Goal: Task Accomplishment & Management: Manage account settings

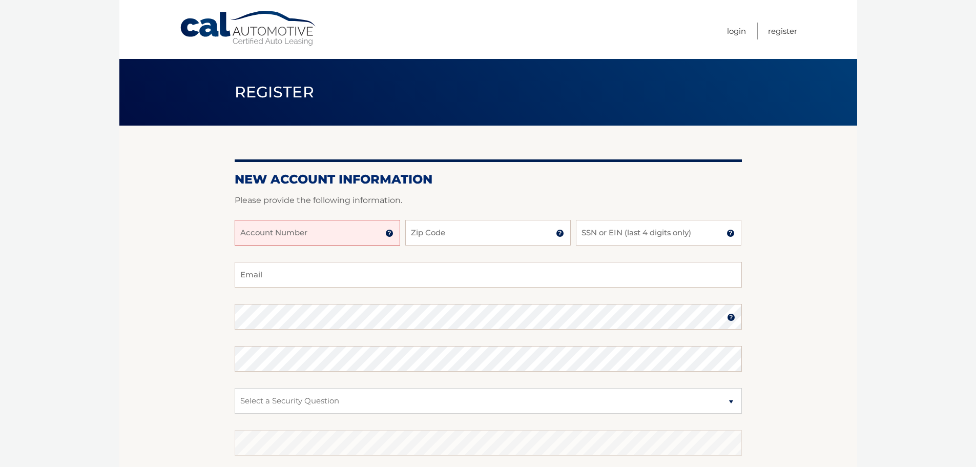
click at [304, 236] on input "Account Number" at bounding box center [318, 233] width 166 height 26
click at [390, 229] on img at bounding box center [389, 233] width 8 height 8
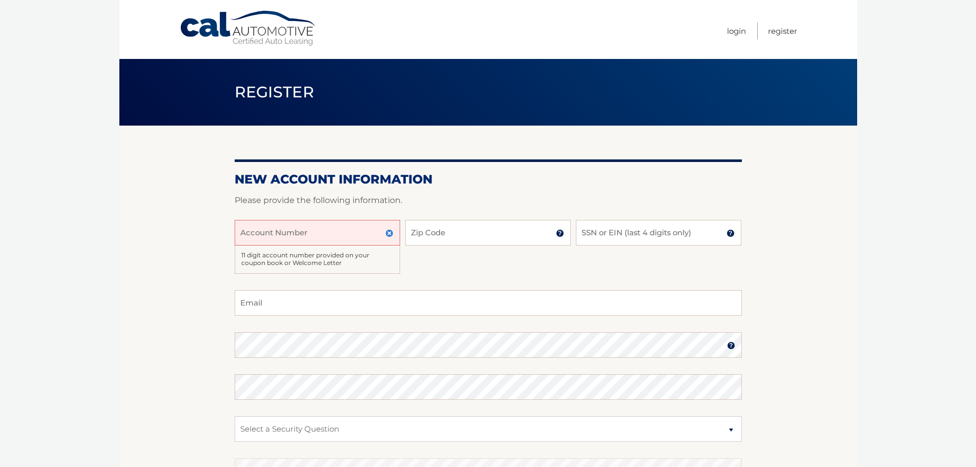
click at [347, 236] on input "Account Number" at bounding box center [318, 233] width 166 height 26
type input "44456010058"
click at [482, 237] on input "Zip Code" at bounding box center [488, 233] width 166 height 26
type input "33311"
click at [654, 232] on input "SSN or EIN (last 4 digits only)" at bounding box center [659, 233] width 166 height 26
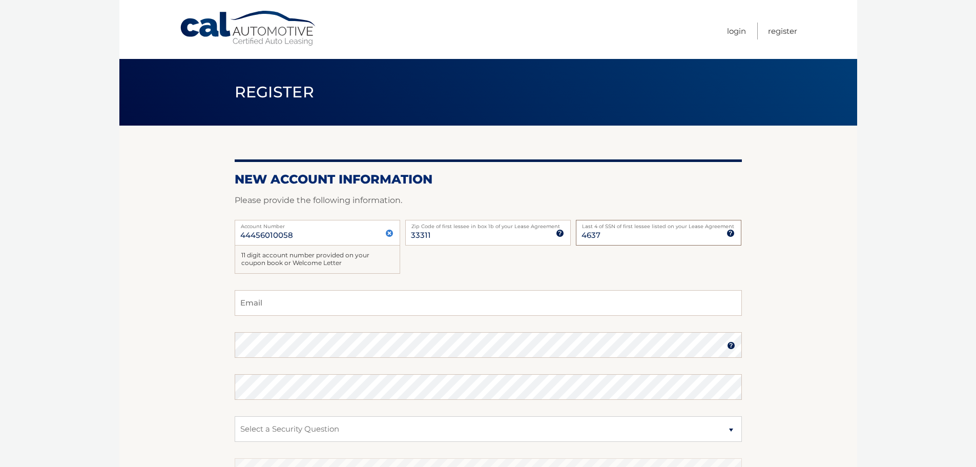
type input "4637"
click at [631, 295] on input "Email" at bounding box center [488, 303] width 507 height 26
type input "joshrupall@gmail.com"
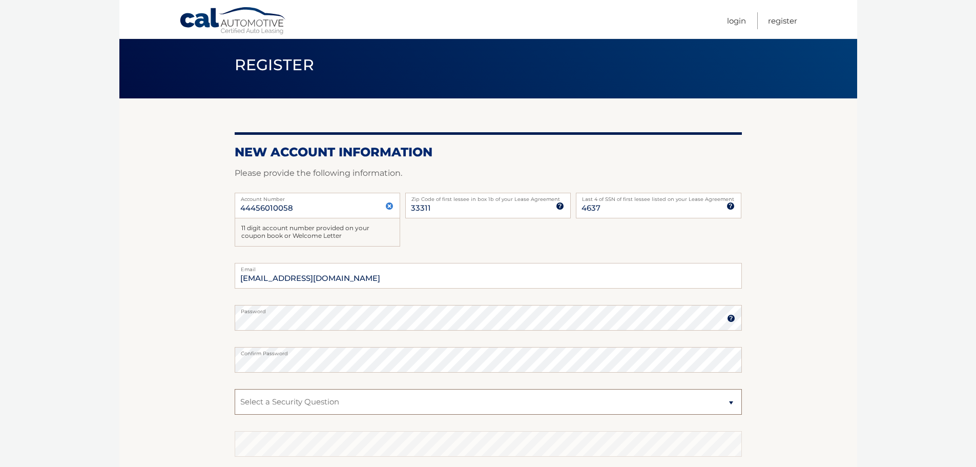
scroll to position [51, 0]
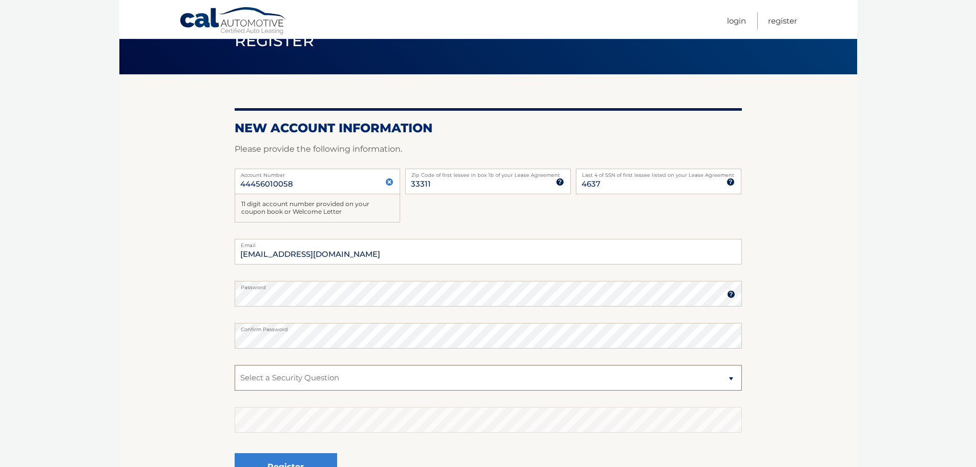
click at [331, 381] on select "Select a Security Question What was the name of your elementary school? What is…" at bounding box center [488, 378] width 507 height 26
select select "1"
click at [235, 365] on select "Select a Security Question What was the name of your elementary school? What is…" at bounding box center [488, 378] width 507 height 26
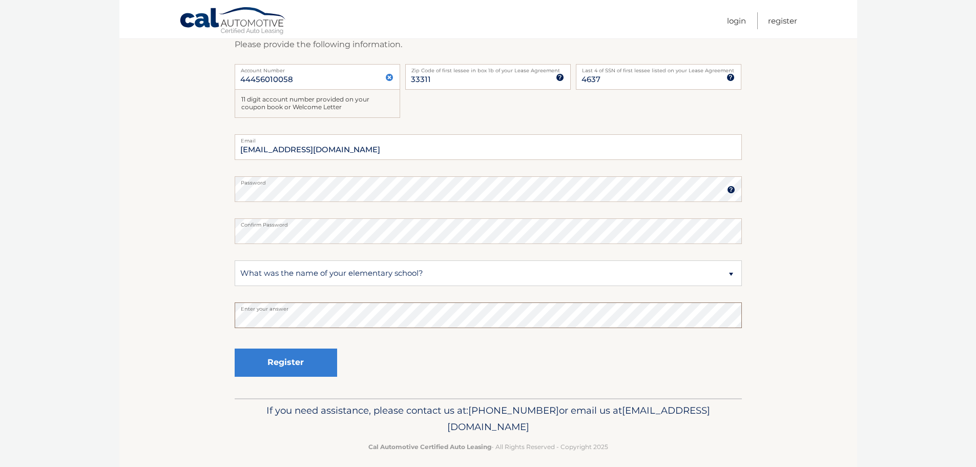
scroll to position [165, 0]
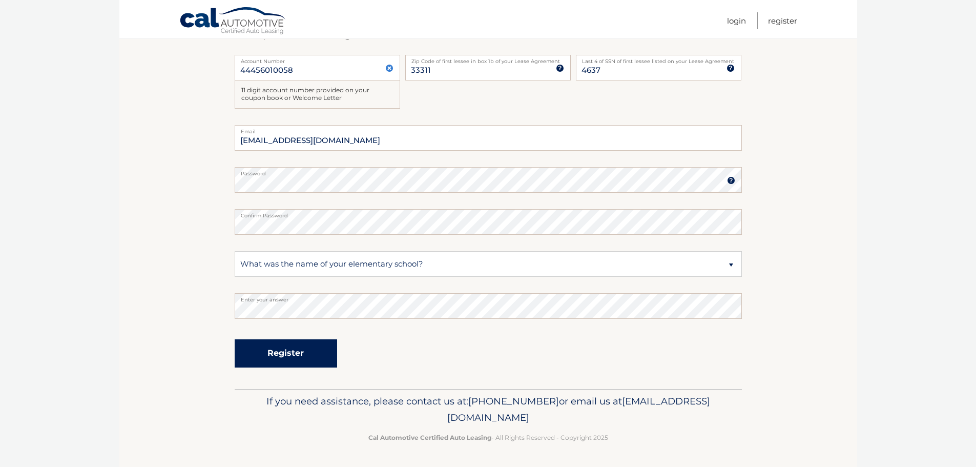
click at [301, 355] on button "Register" at bounding box center [286, 353] width 102 height 28
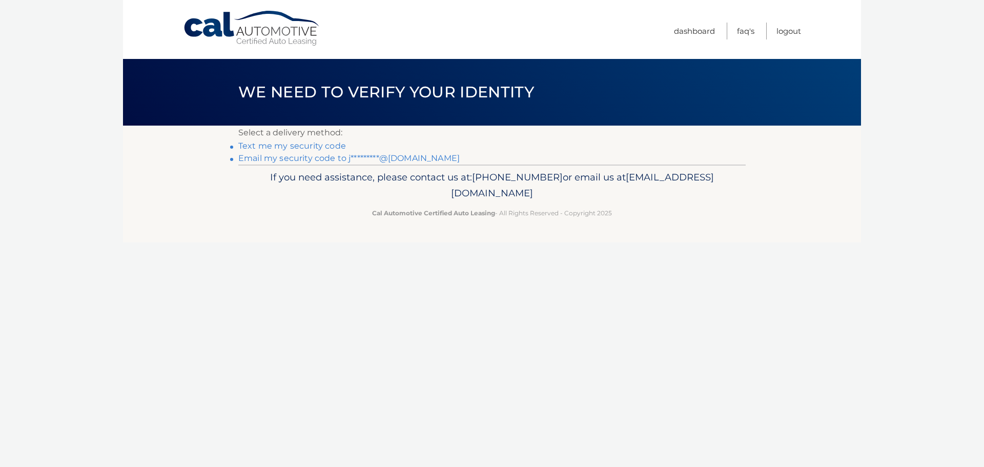
click at [314, 157] on link "Email my security code to j*********@[DOMAIN_NAME]" at bounding box center [348, 158] width 221 height 10
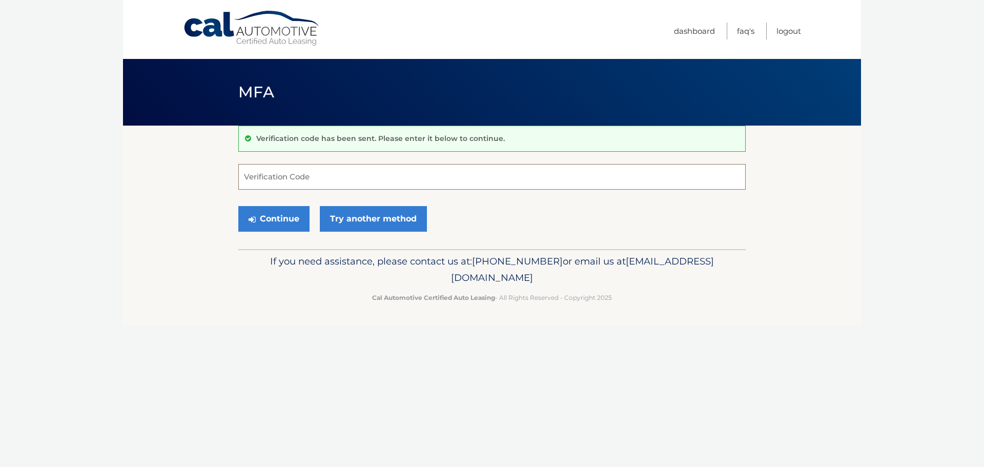
click at [349, 179] on input "Verification Code" at bounding box center [491, 177] width 507 height 26
paste input "683199"
click at [290, 217] on button "Continue" at bounding box center [273, 219] width 71 height 26
click at [292, 177] on input "683199" at bounding box center [491, 177] width 507 height 26
type input "683199"
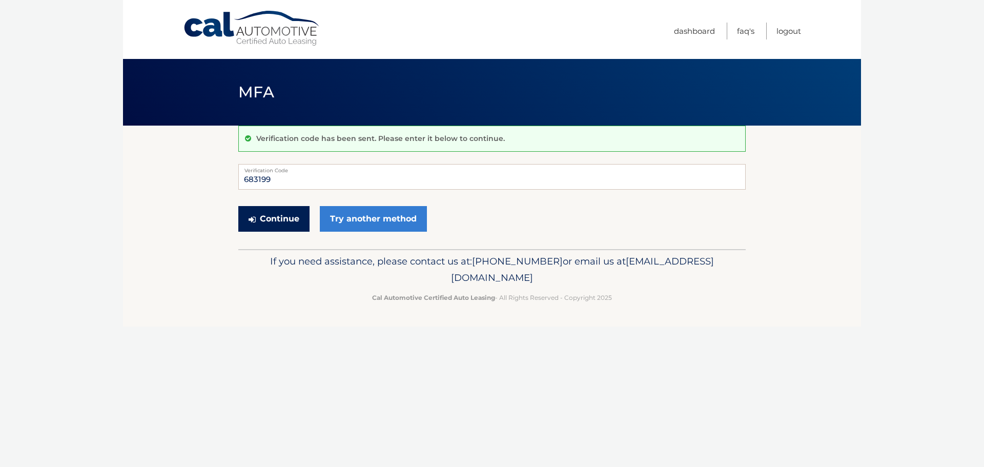
click at [282, 226] on button "Continue" at bounding box center [273, 219] width 71 height 26
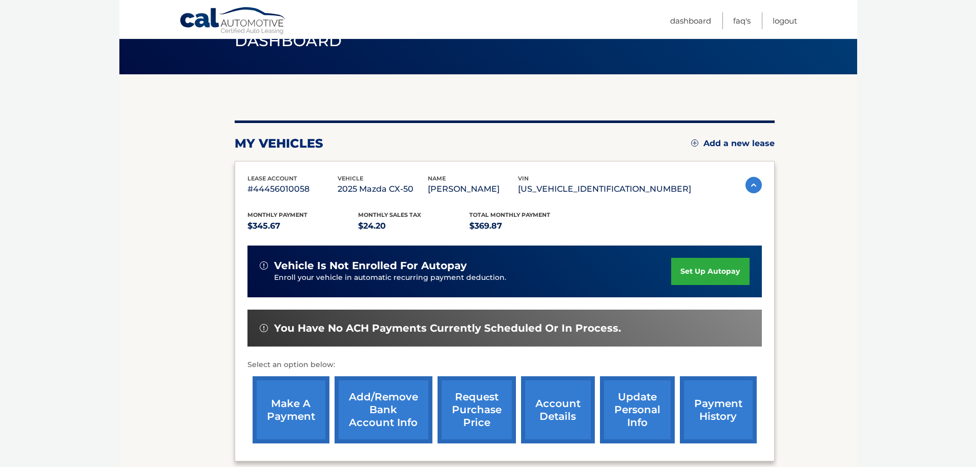
scroll to position [102, 0]
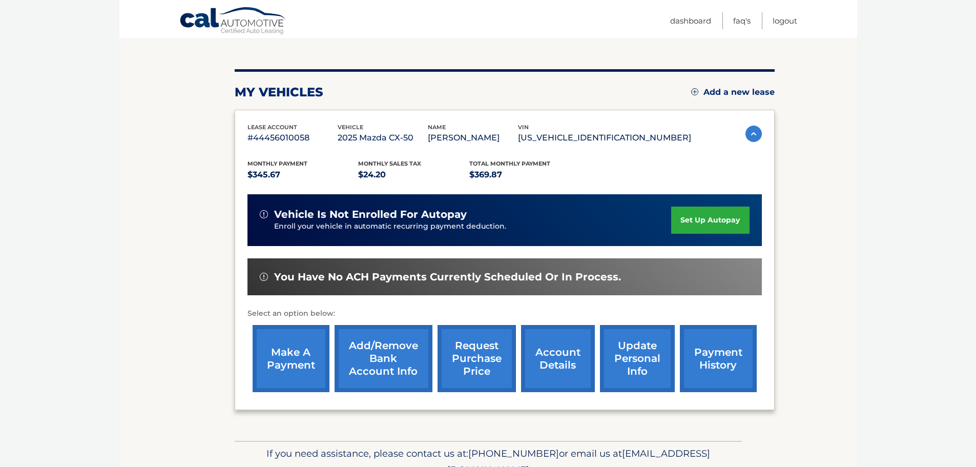
click at [291, 364] on link "make a payment" at bounding box center [291, 358] width 77 height 67
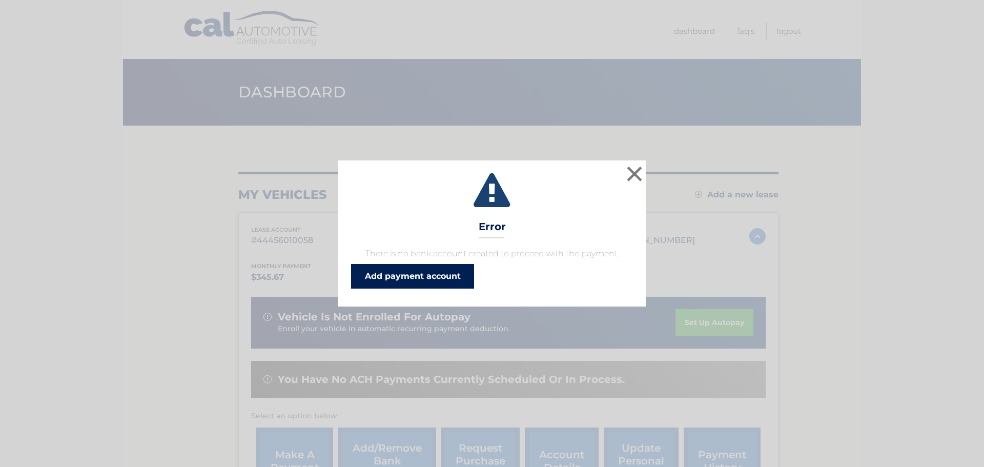
click at [439, 274] on link "Add payment account" at bounding box center [412, 276] width 123 height 25
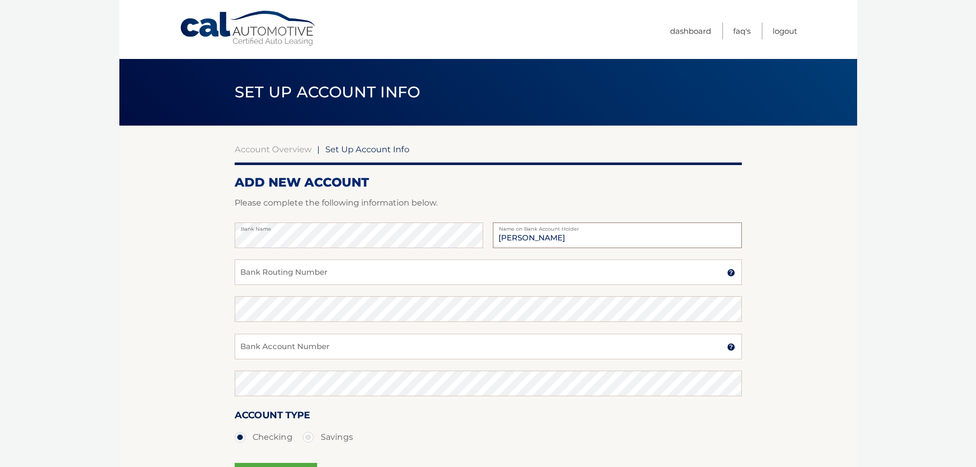
type input "[PERSON_NAME]"
click at [370, 277] on input "Bank Routing Number" at bounding box center [488, 272] width 507 height 26
type input "021000089"
click at [349, 353] on input "Bank Account Number" at bounding box center [488, 347] width 507 height 26
type input "4971523734"
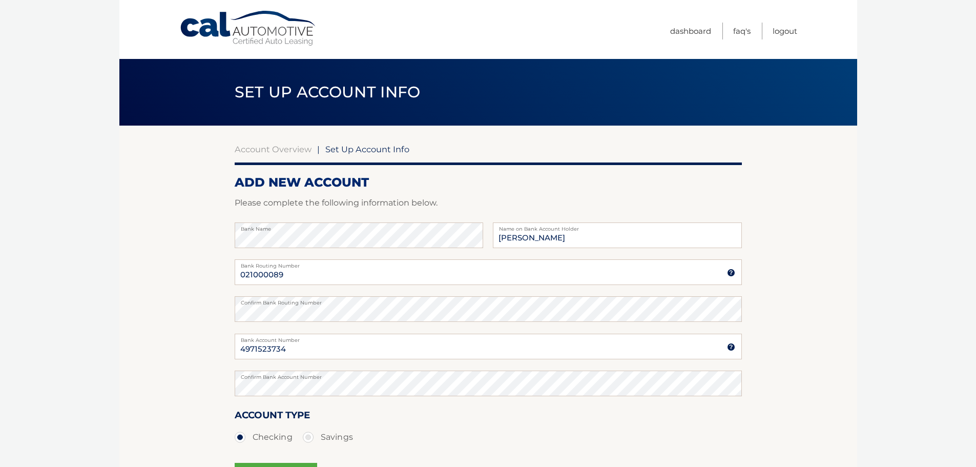
click at [142, 319] on section "Account Overview | Set Up Account Info ADD NEW ACCOUNT Please complete the foll…" at bounding box center [488, 321] width 738 height 391
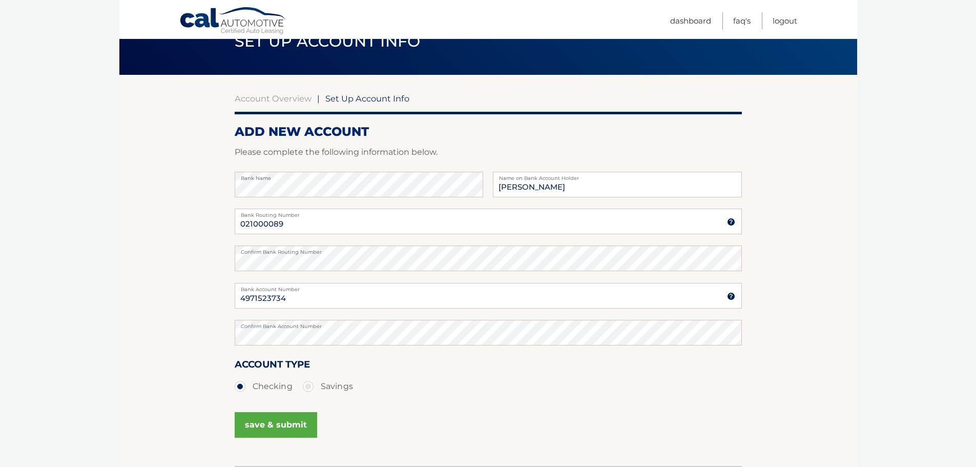
scroll to position [51, 0]
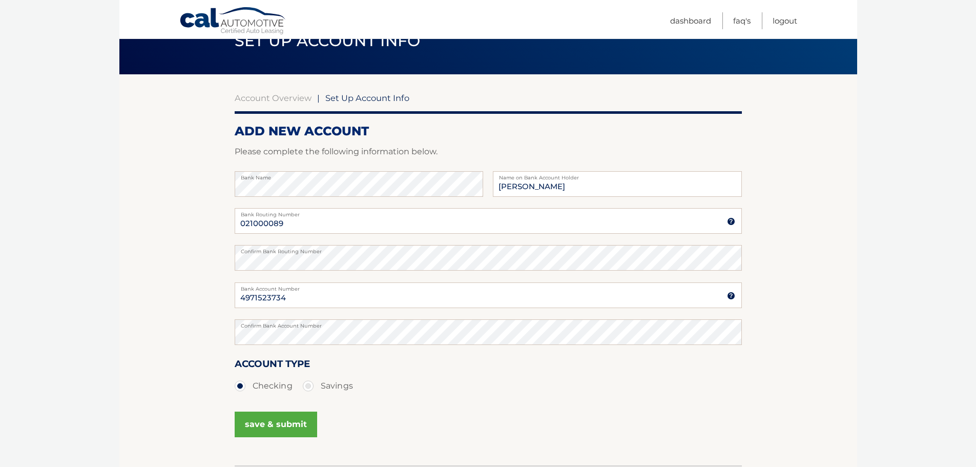
click at [270, 420] on button "save & submit" at bounding box center [276, 424] width 82 height 26
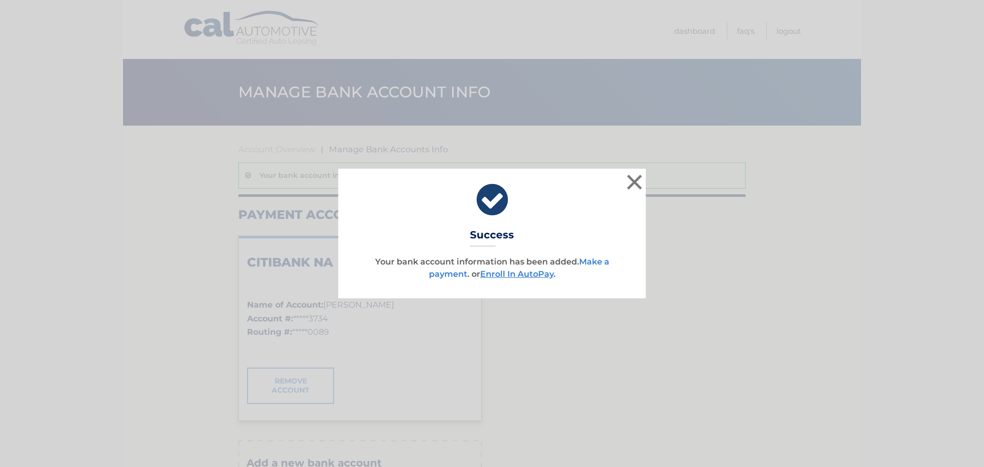
click at [597, 262] on link "Make a payment" at bounding box center [519, 268] width 180 height 22
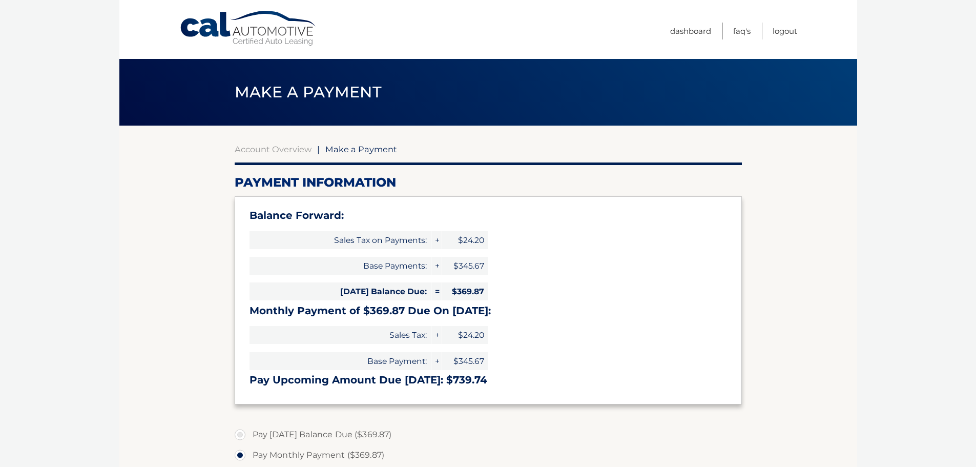
select select "NTE4NGJkMTgtOTdkNS00MGMxLWFiYjQtMjQyYWMzMDVmZWVi"
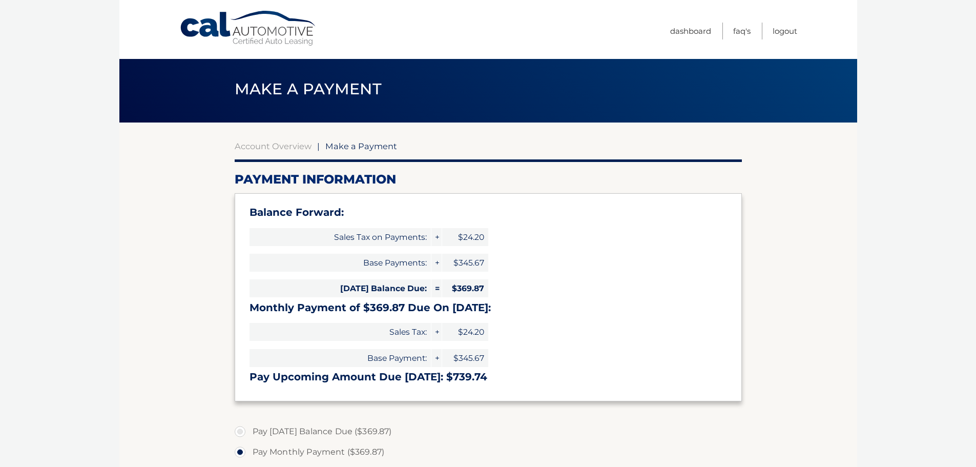
scroll to position [102, 0]
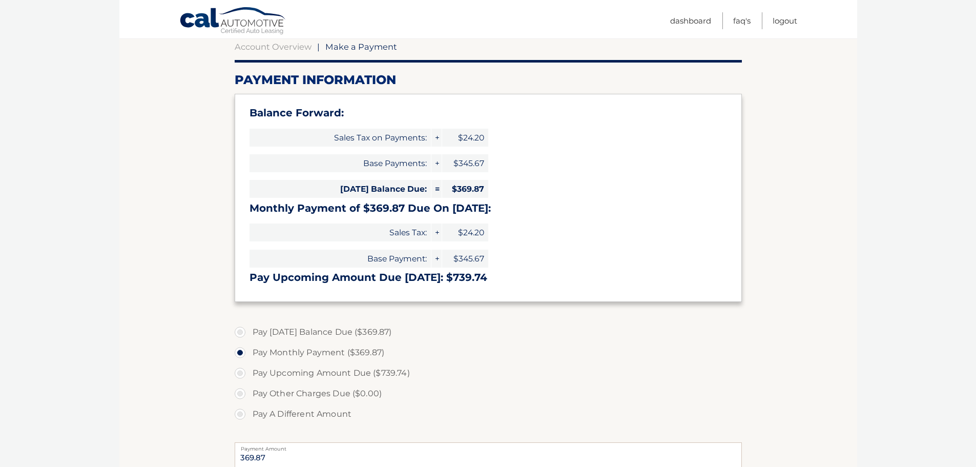
click at [311, 329] on label "Pay [DATE] Balance Due ($369.87)" at bounding box center [488, 332] width 507 height 20
click at [249, 329] on input "Pay [DATE] Balance Due ($369.87)" at bounding box center [244, 330] width 10 height 16
radio input "true"
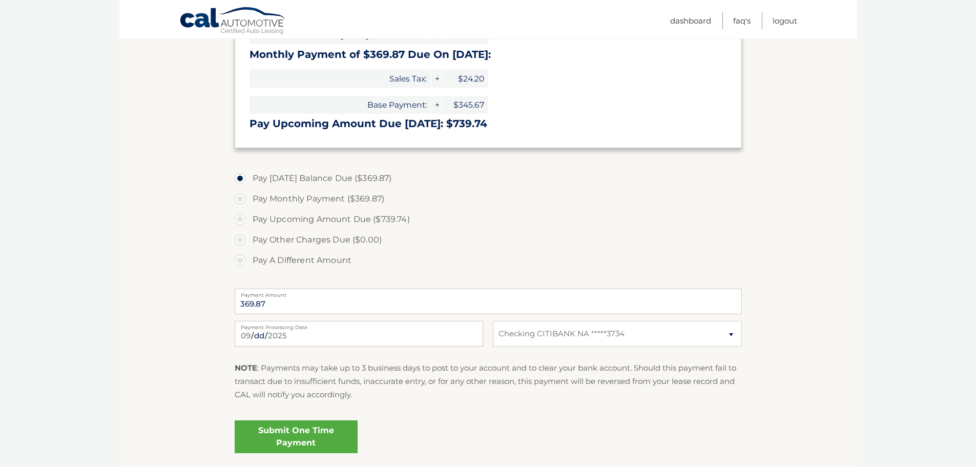
click at [312, 442] on link "Submit One Time Payment" at bounding box center [296, 436] width 123 height 33
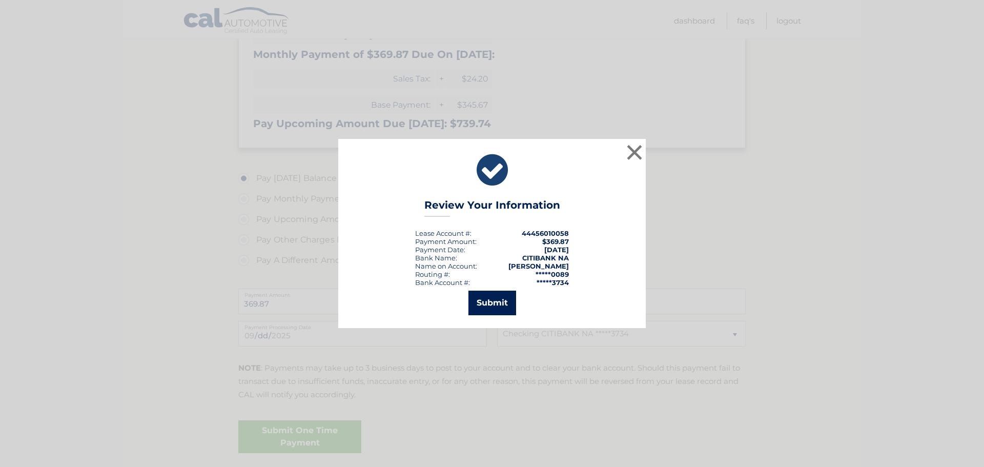
click at [509, 304] on button "Submit" at bounding box center [492, 303] width 48 height 25
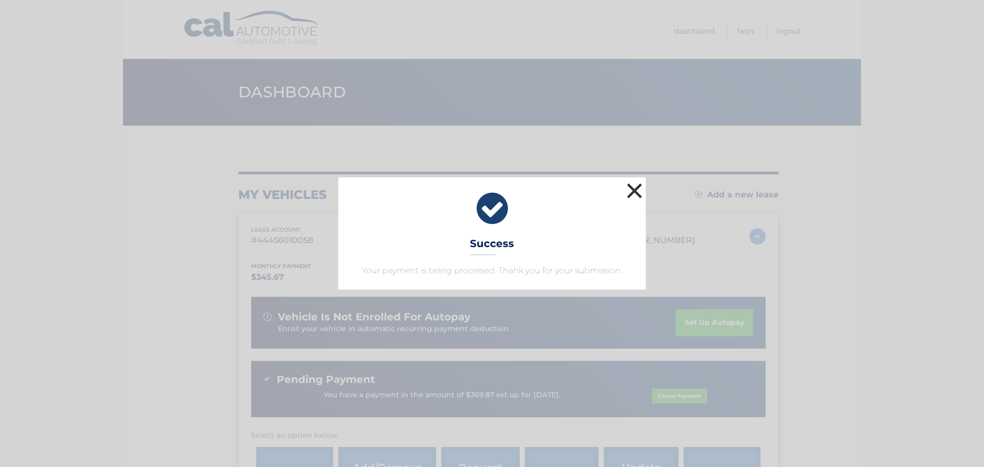
click at [640, 195] on button "×" at bounding box center [634, 190] width 20 height 20
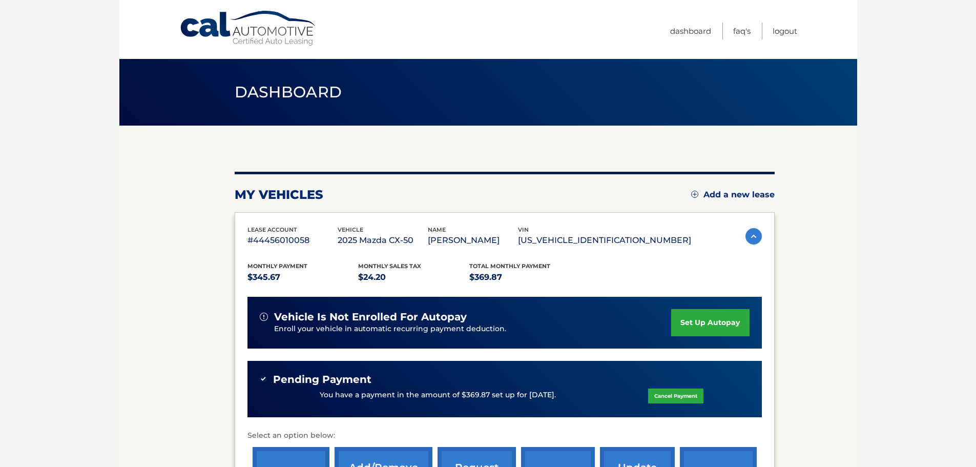
click at [709, 313] on link "set up autopay" at bounding box center [710, 322] width 78 height 27
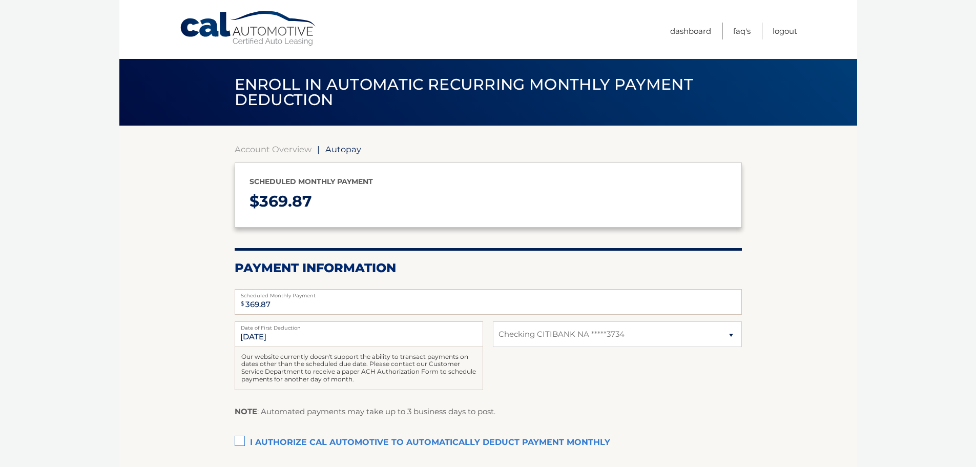
select select "NTE4NGJkMTgtOTdkNS00MGMxLWFiYjQtMjQyYWMzMDVmZWVi"
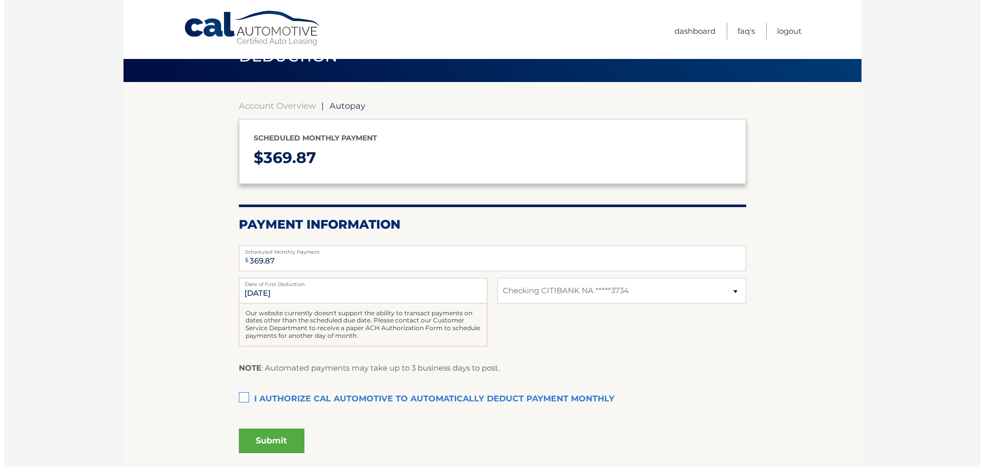
scroll to position [102, 0]
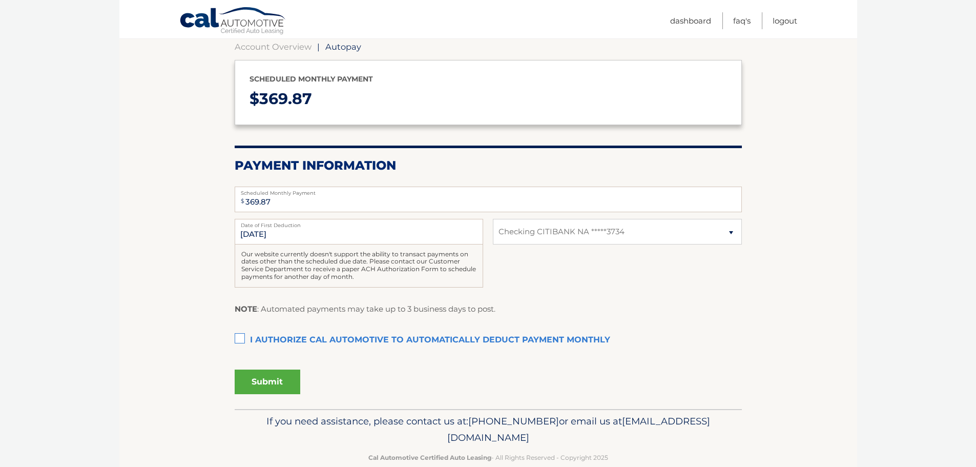
click at [245, 341] on label "I authorize cal automotive to automatically deduct payment monthly This checkbo…" at bounding box center [488, 340] width 507 height 20
click at [0, 0] on input "I authorize cal automotive to automatically deduct payment monthly This checkbo…" at bounding box center [0, 0] width 0 height 0
click at [286, 381] on button "Submit" at bounding box center [268, 381] width 66 height 25
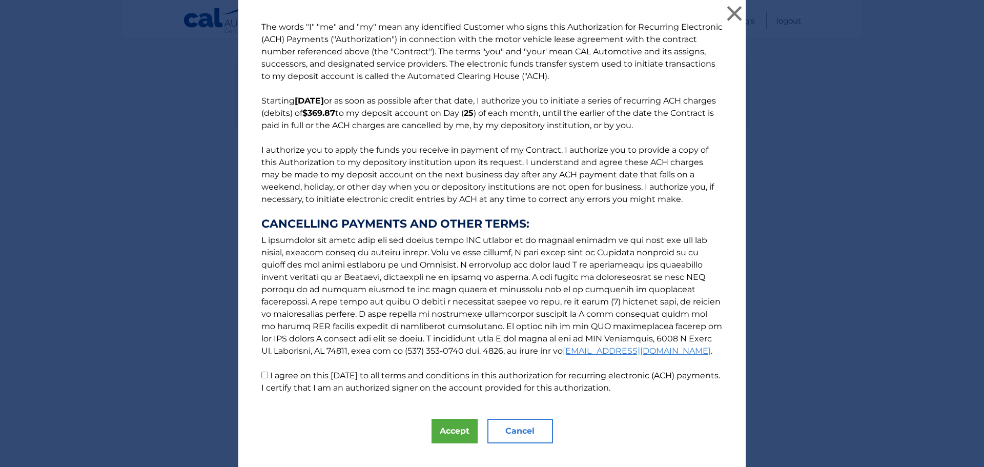
click at [261, 375] on input "I agree on this 09/30/2025 to all terms and conditions in this authorization fo…" at bounding box center [264, 374] width 7 height 7
checkbox input "true"
click at [446, 428] on button "Accept" at bounding box center [454, 431] width 46 height 25
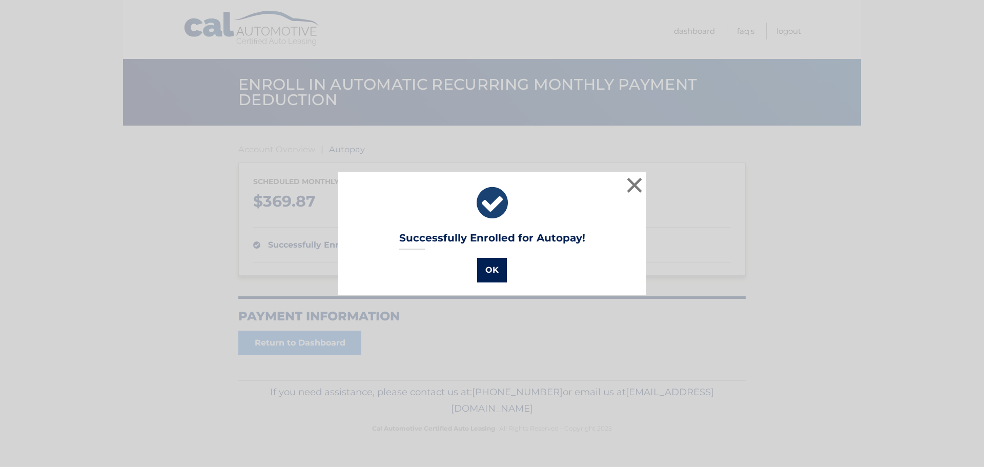
click at [497, 273] on button "OK" at bounding box center [492, 270] width 30 height 25
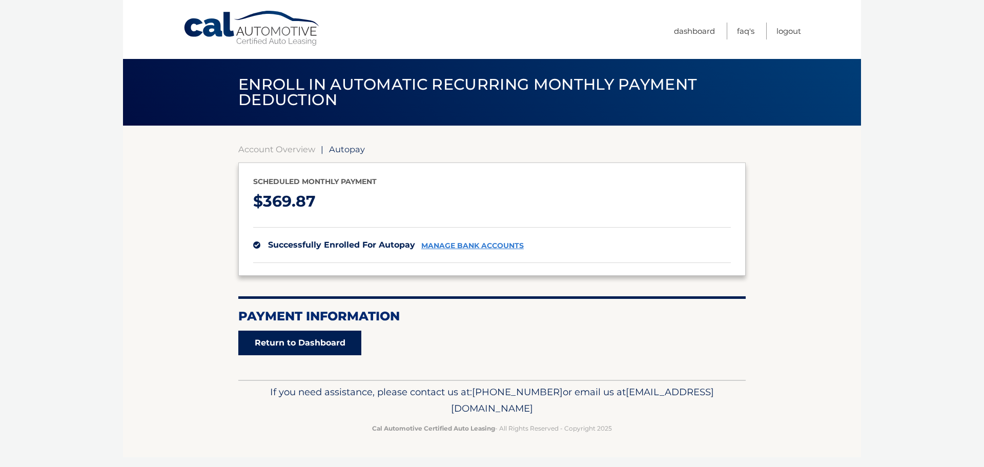
click at [315, 348] on link "Return to Dashboard" at bounding box center [299, 343] width 123 height 25
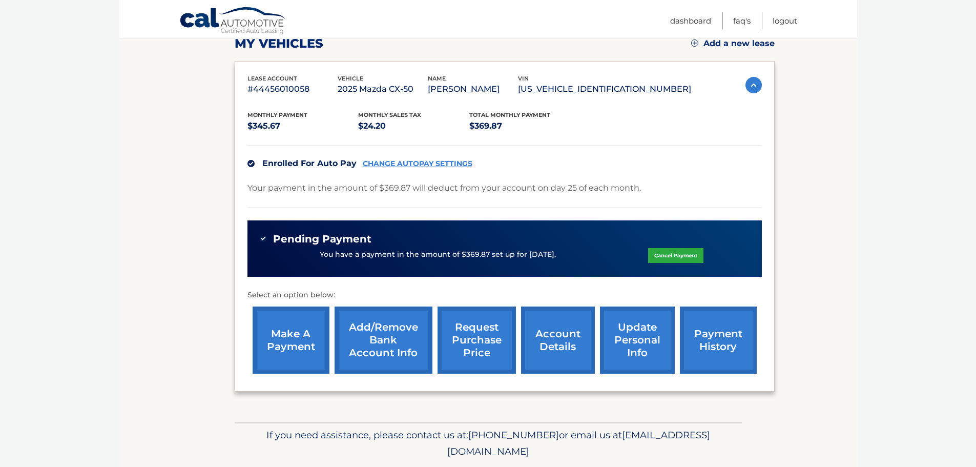
scroll to position [133, 0]
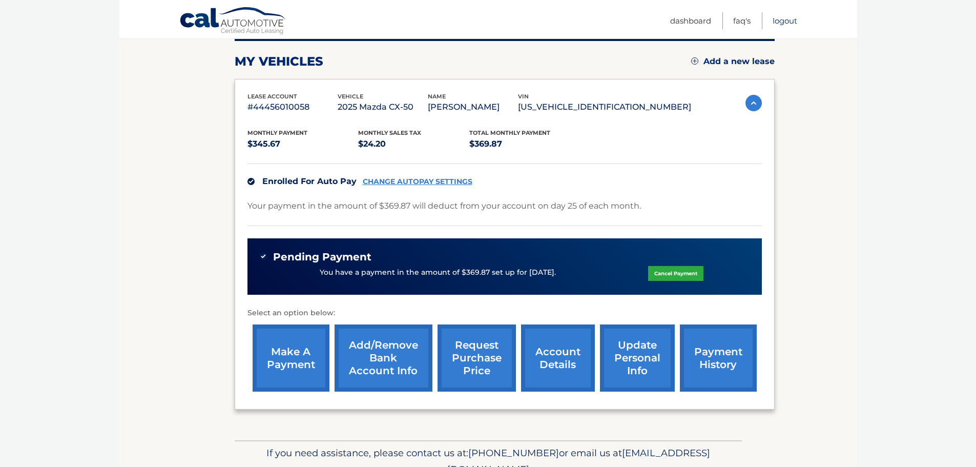
click at [782, 27] on link "Logout" at bounding box center [785, 20] width 25 height 17
